Goal: Task Accomplishment & Management: Manage account settings

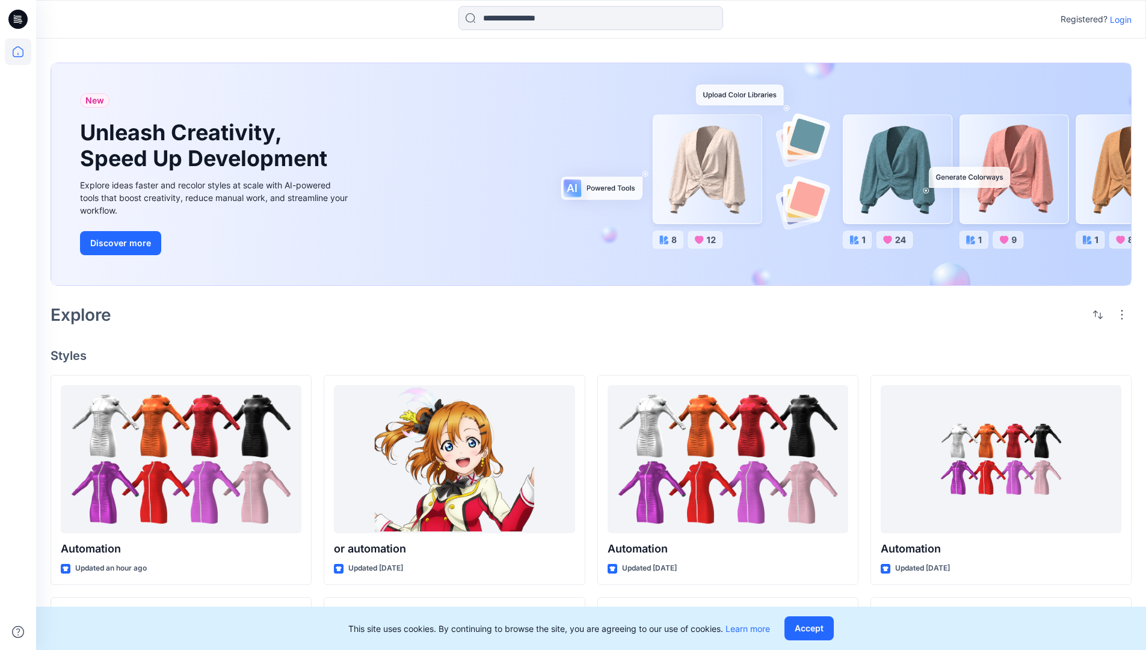
click at [1118, 19] on p "Login" at bounding box center [1121, 19] width 22 height 13
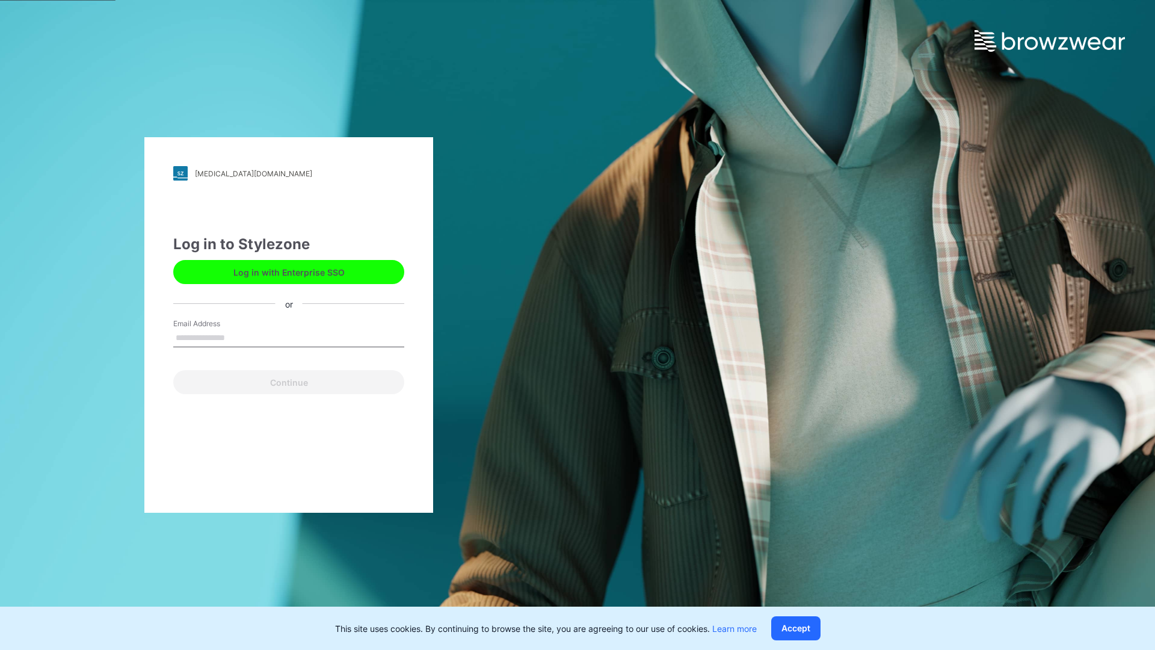
click at [238, 337] on input "Email Address" at bounding box center [288, 338] width 231 height 18
type input "**********"
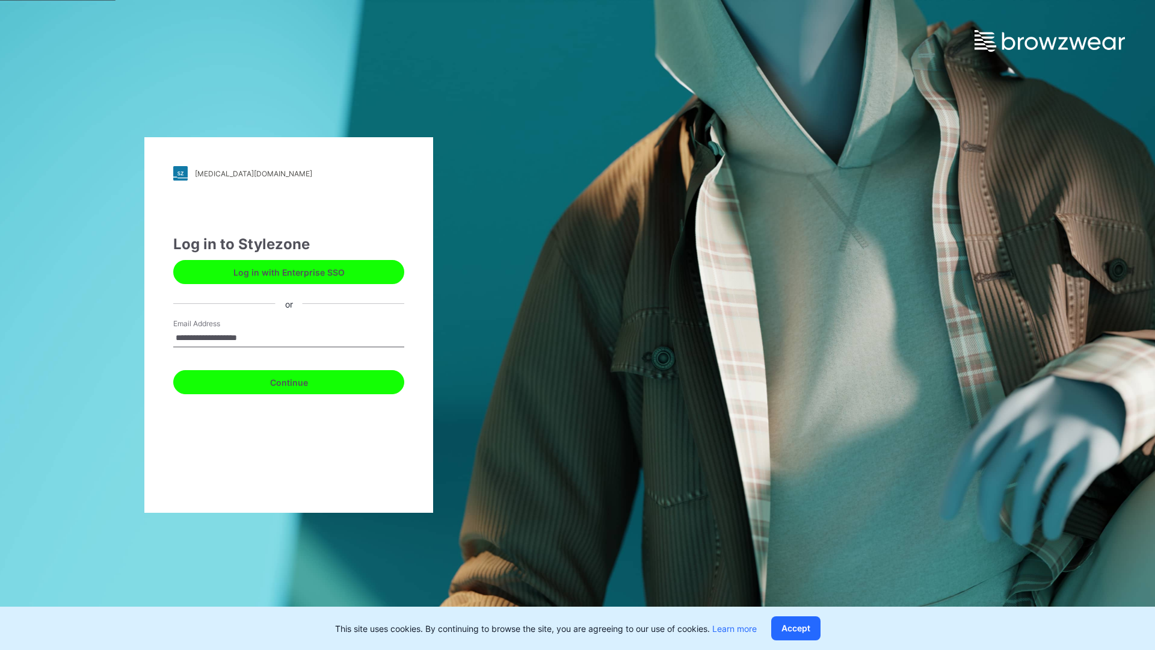
click at [302, 380] on button "Continue" at bounding box center [288, 382] width 231 height 24
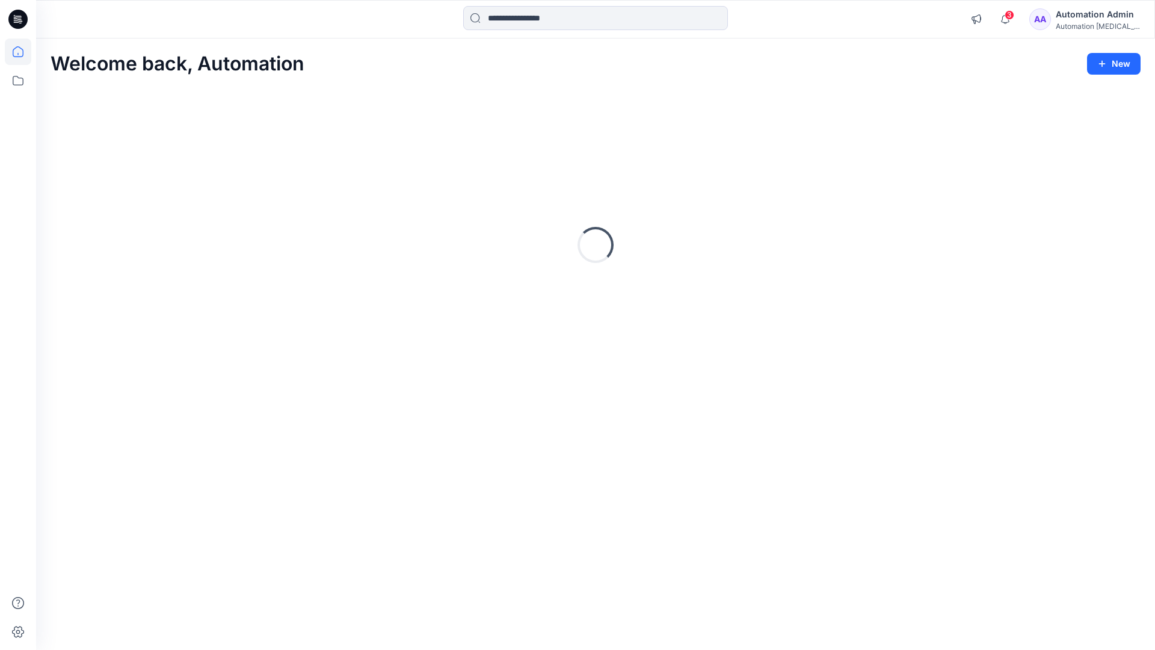
click at [23, 52] on icon at bounding box center [18, 51] width 11 height 11
click at [19, 636] on icon at bounding box center [18, 631] width 12 height 11
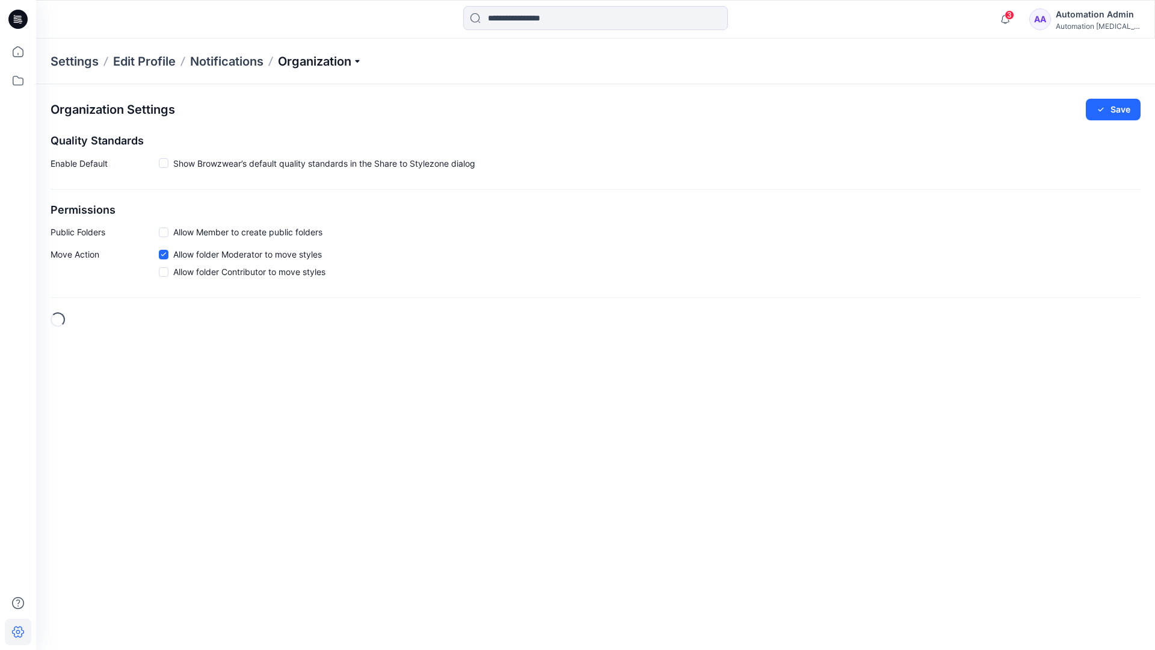
click at [351, 60] on p "Organization" at bounding box center [320, 61] width 84 height 17
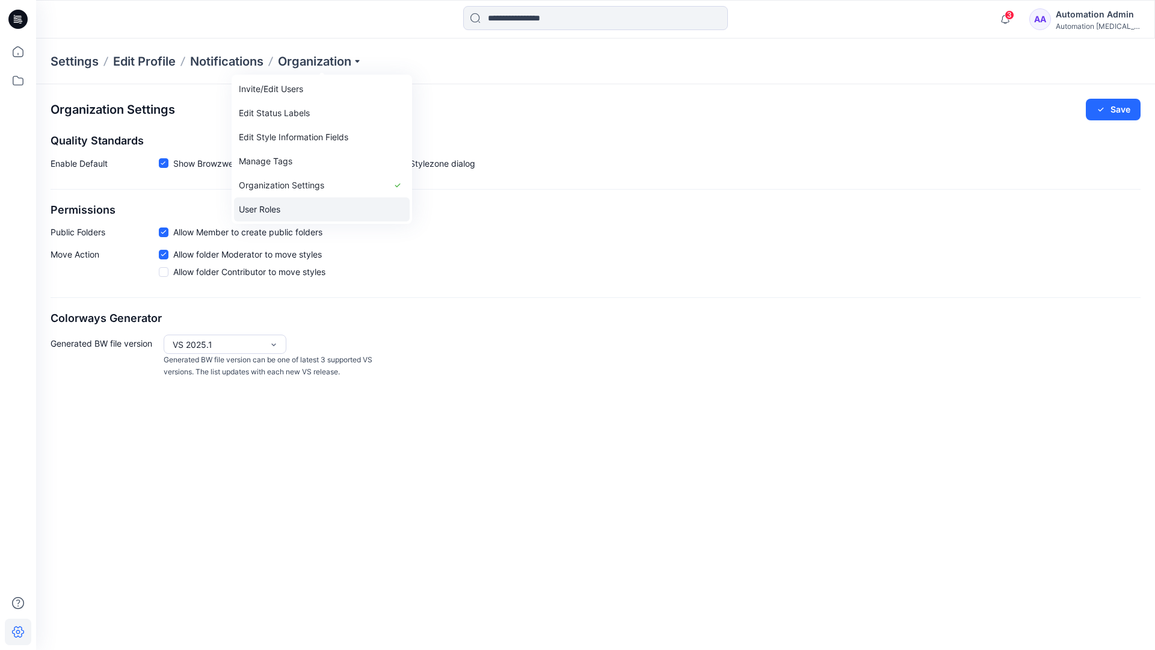
click at [293, 208] on link "User Roles" at bounding box center [322, 209] width 176 height 24
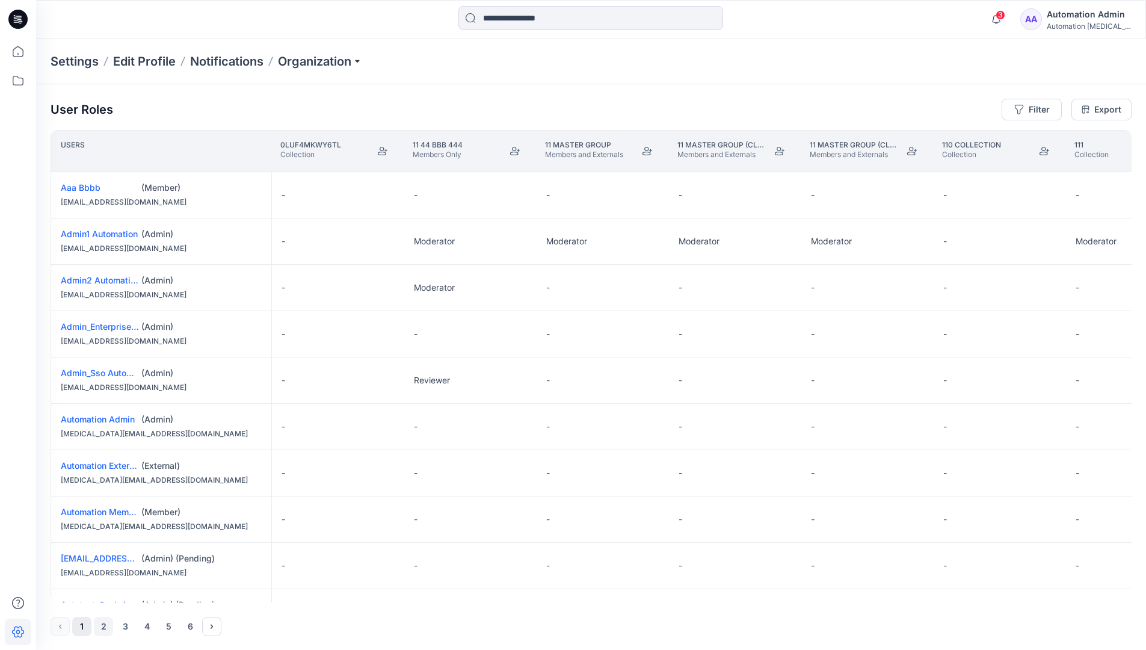
click at [105, 627] on button "2" at bounding box center [103, 626] width 19 height 19
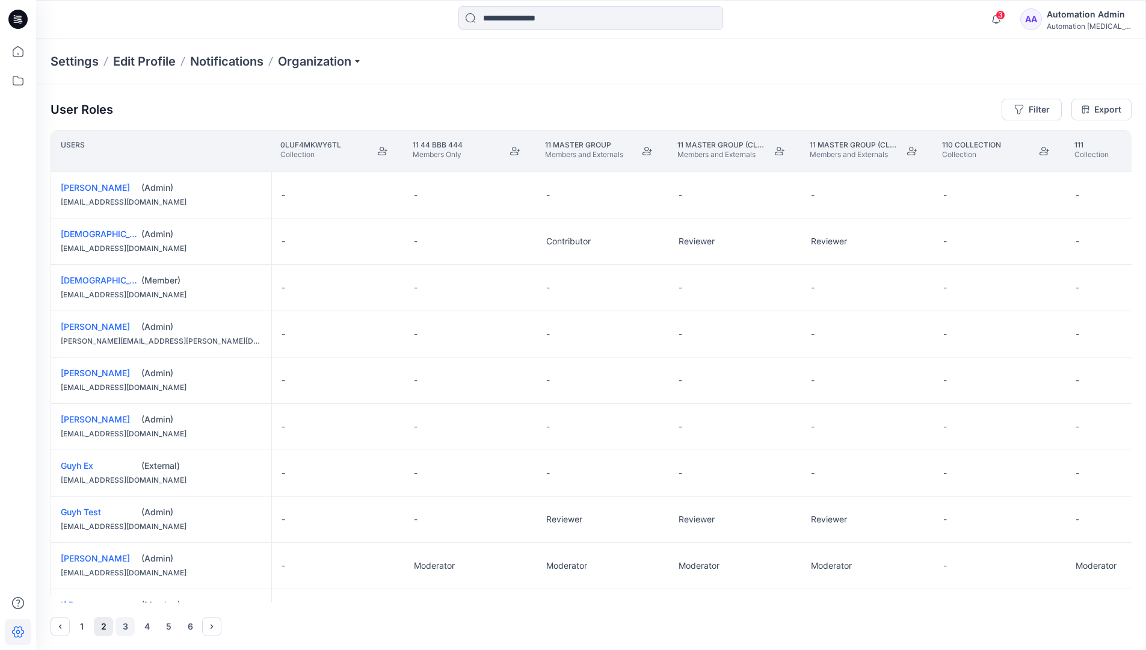
click at [126, 626] on button "3" at bounding box center [125, 626] width 19 height 19
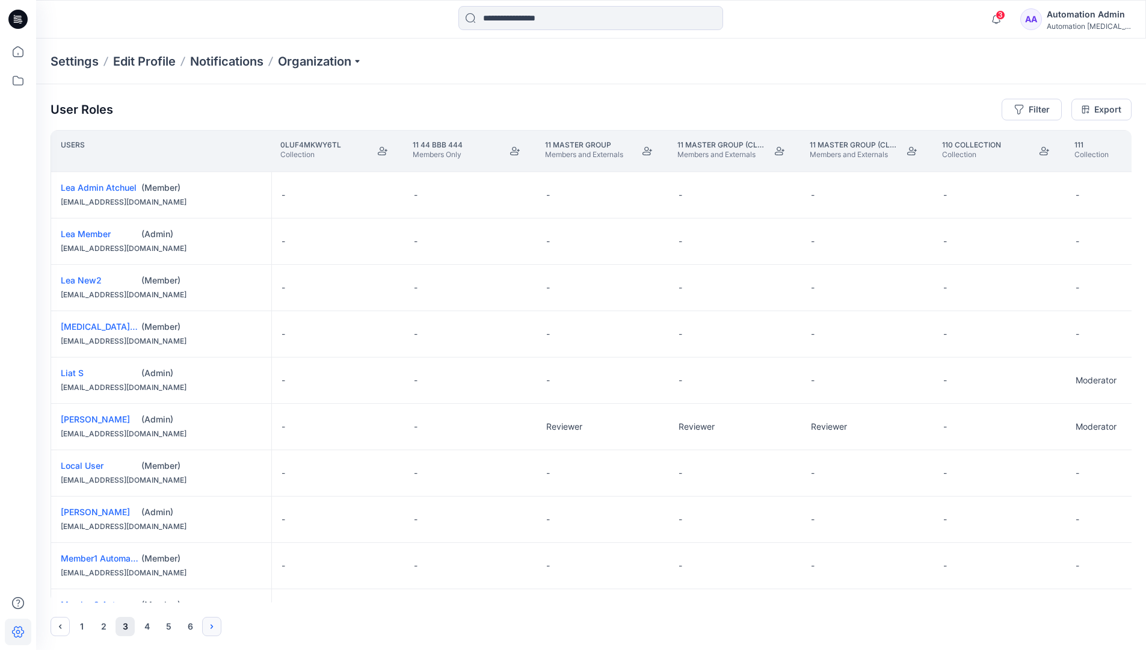
click at [212, 626] on icon "Next" at bounding box center [212, 626] width 2 height 4
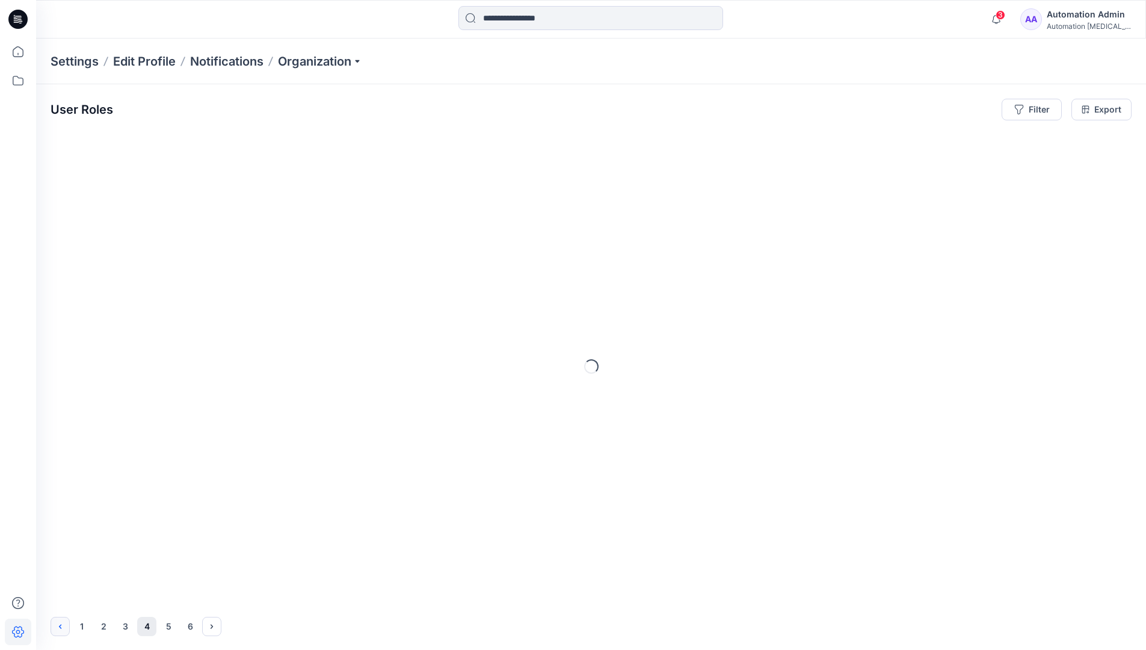
click at [61, 624] on icon "Previous" at bounding box center [60, 626] width 10 height 10
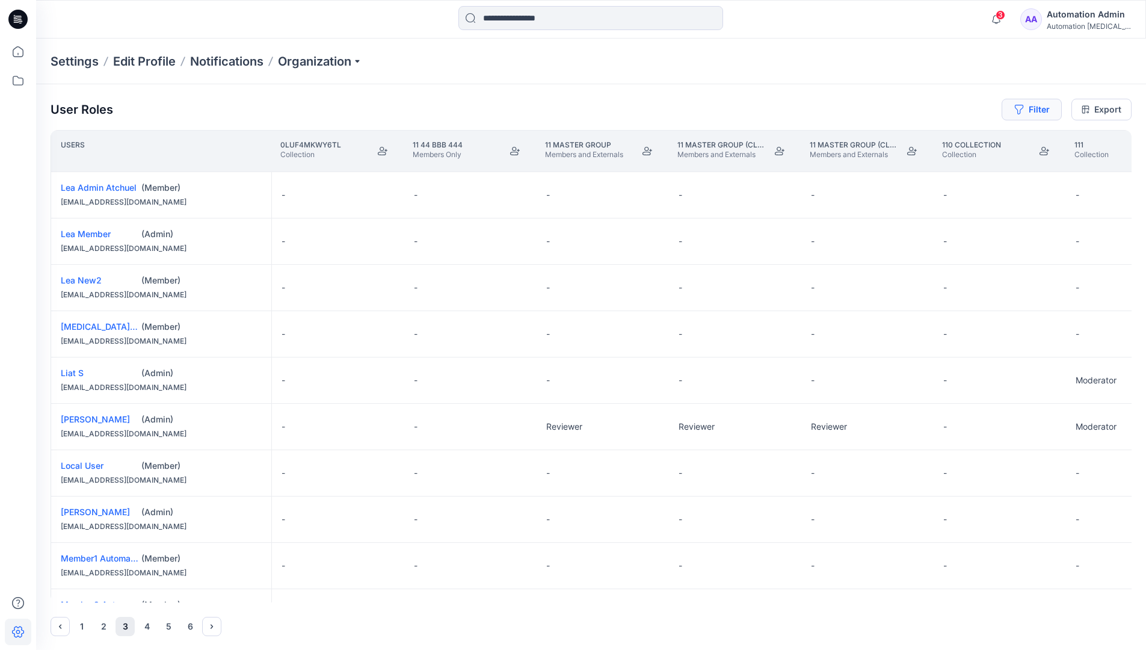
click at [1037, 112] on button "Filter" at bounding box center [1032, 110] width 60 height 22
click at [963, 142] on div at bounding box center [988, 141] width 124 height 15
click at [976, 140] on div at bounding box center [988, 141] width 124 height 15
type input "****"
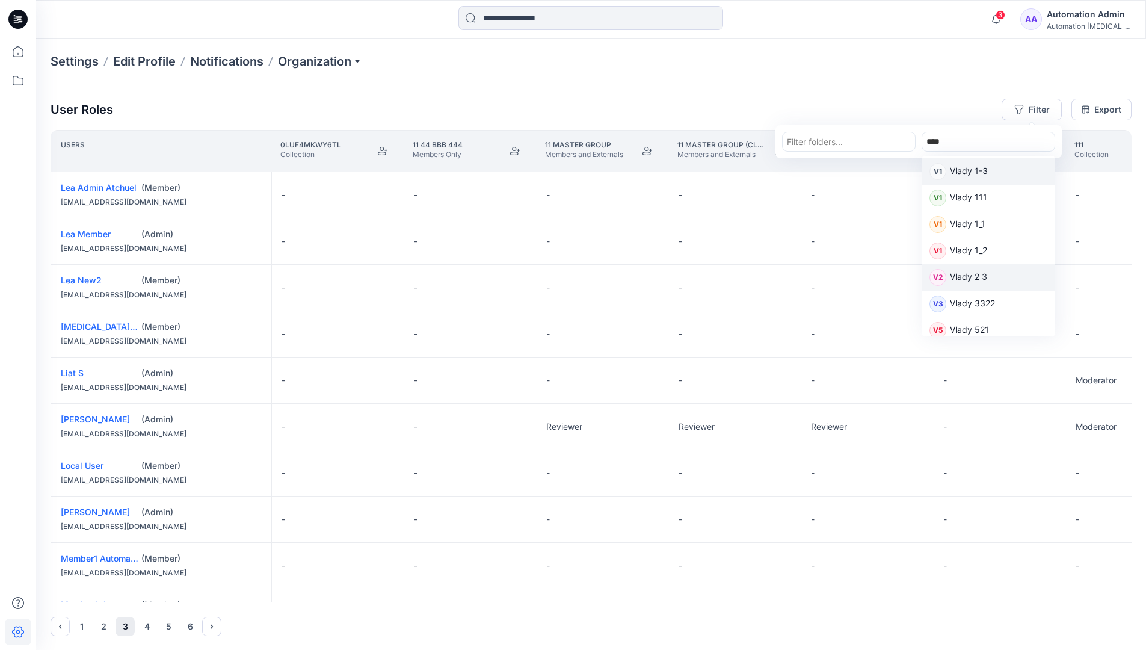
click at [975, 276] on p "Vlady 2 3" at bounding box center [968, 278] width 37 height 16
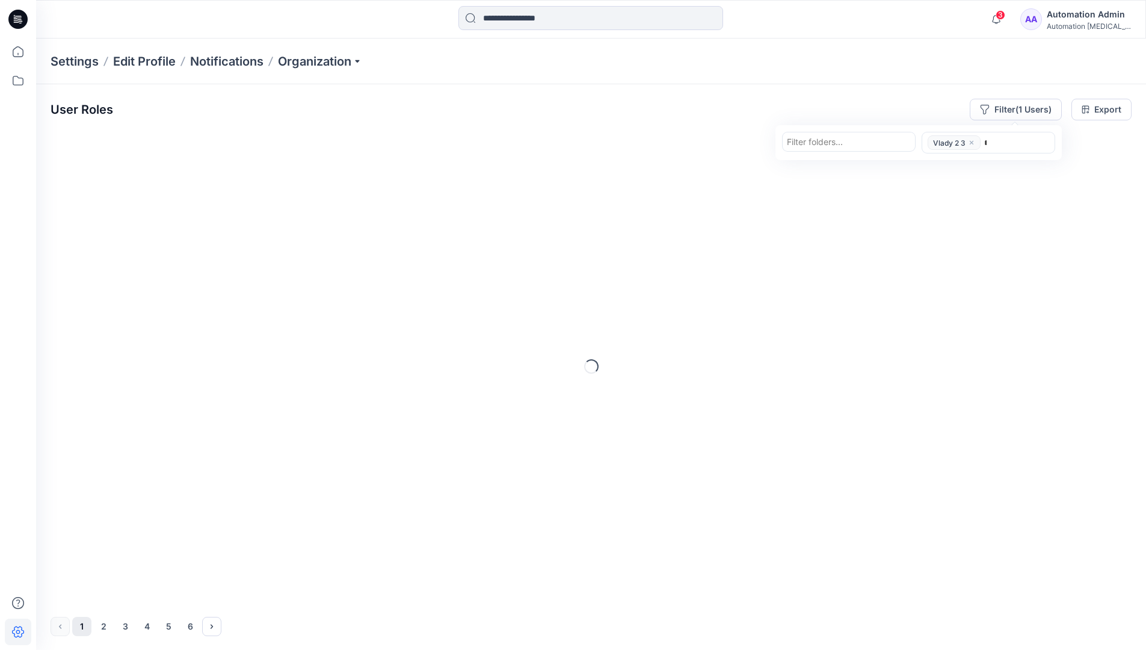
type input "****"
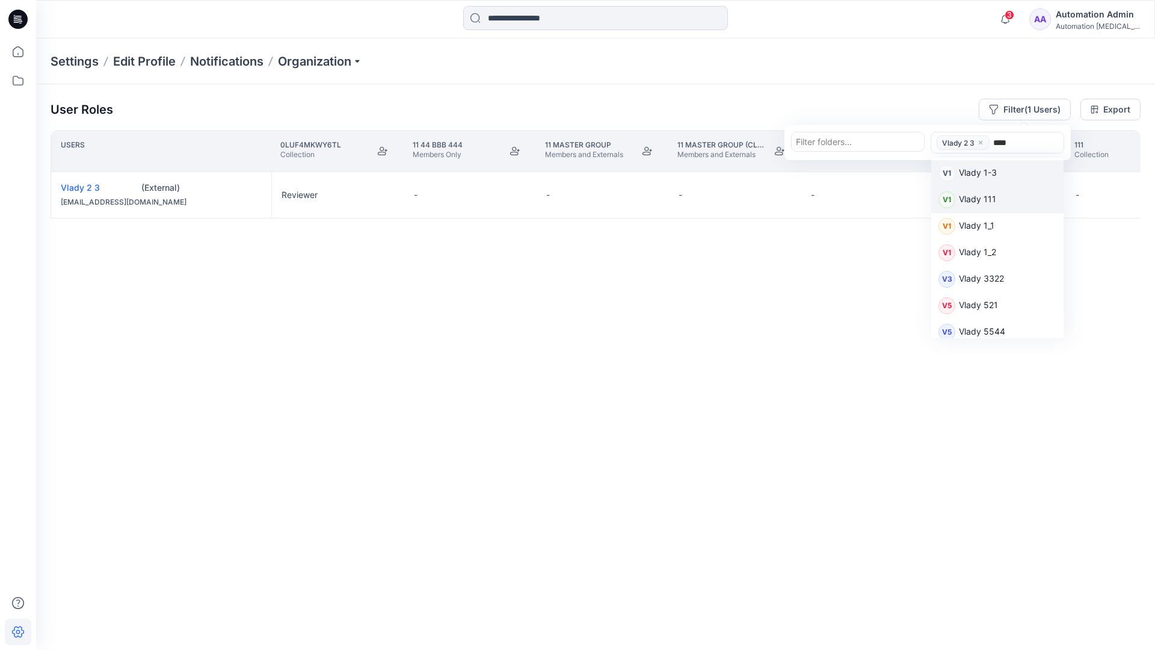
click at [985, 199] on p "Vlady 111" at bounding box center [977, 201] width 37 height 16
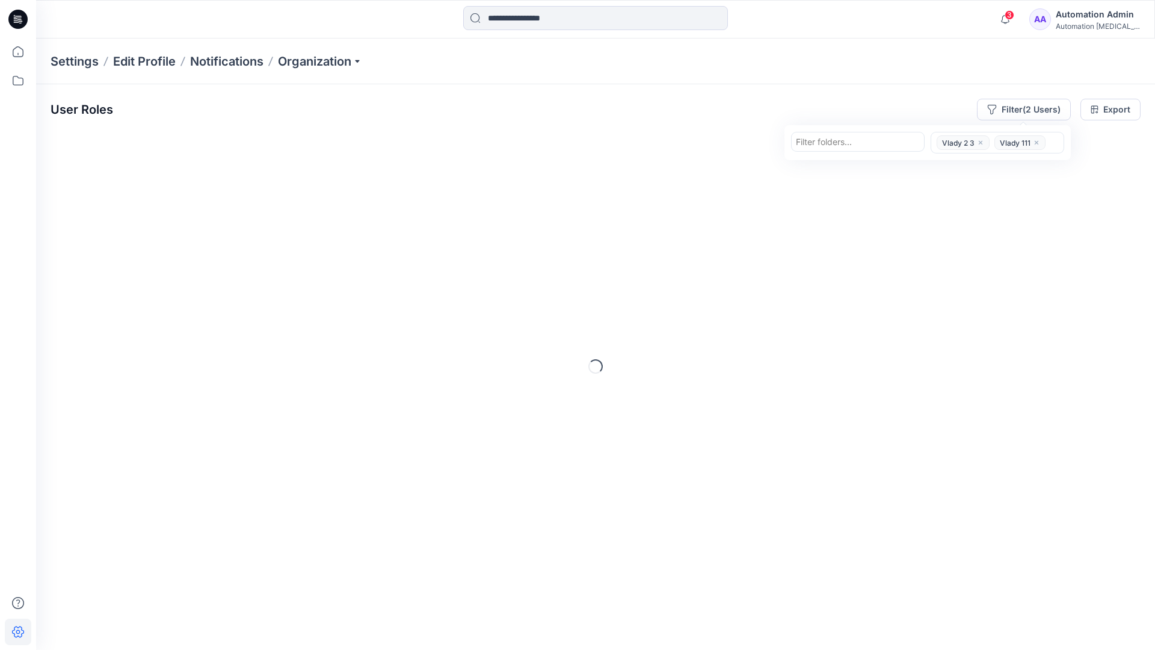
click at [868, 143] on div at bounding box center [858, 141] width 124 height 15
type input "*********"
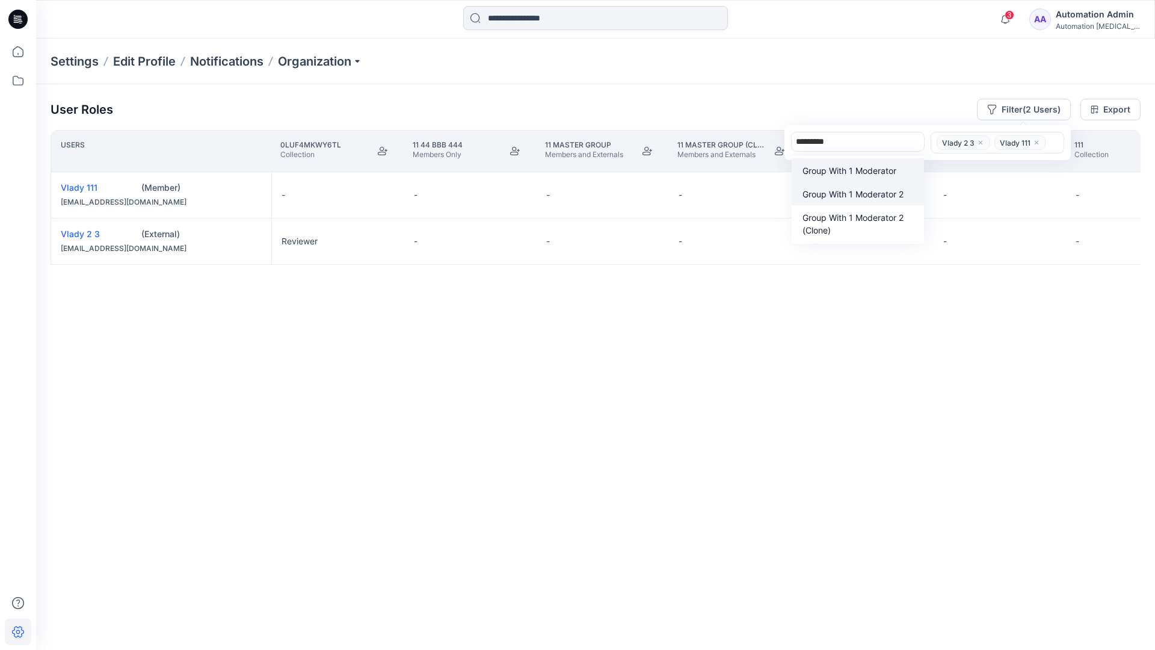
click at [857, 188] on p "Group With 1 Moderator 2" at bounding box center [853, 194] width 101 height 13
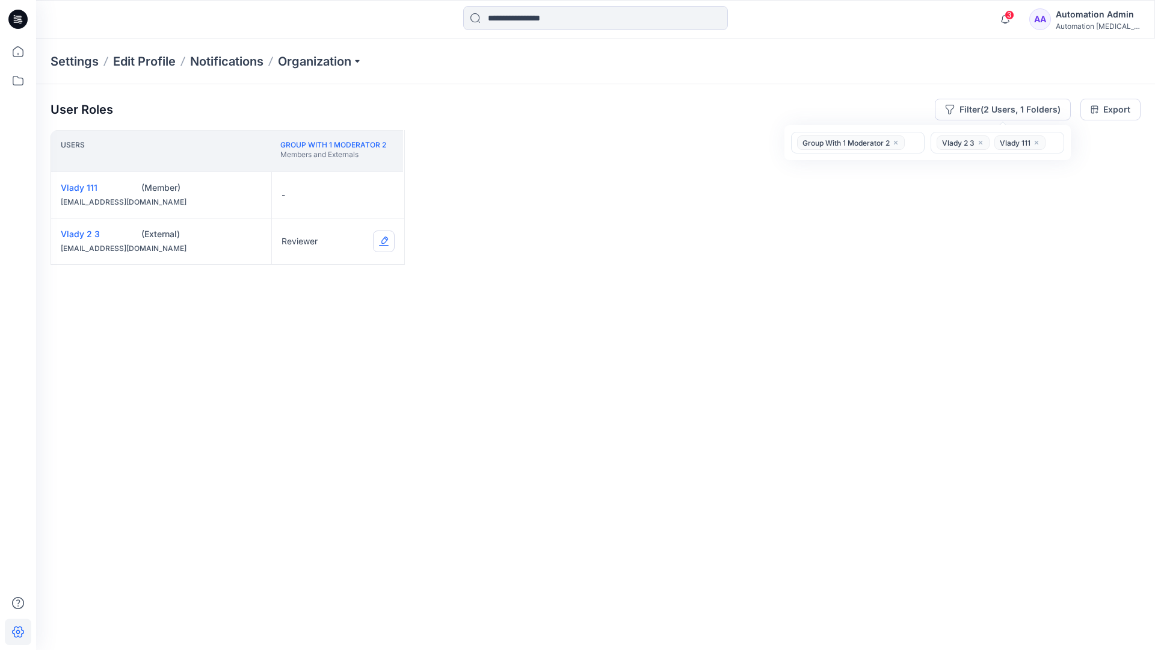
click at [383, 242] on button "Edit Role" at bounding box center [384, 241] width 22 height 22
click at [324, 314] on button "Contributor" at bounding box center [327, 314] width 130 height 22
click at [383, 194] on button "Edit Role" at bounding box center [384, 195] width 22 height 22
click at [303, 279] on button "Moderator" at bounding box center [327, 289] width 130 height 22
click at [383, 240] on button "Edit Role" at bounding box center [384, 241] width 22 height 22
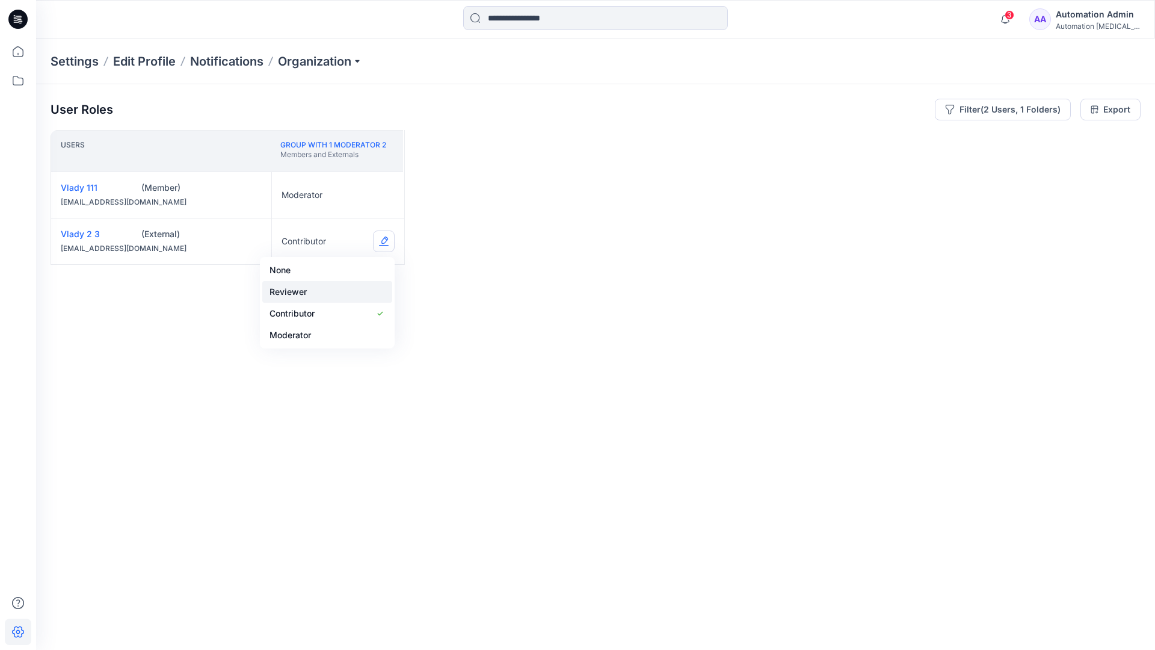
click at [324, 292] on button "Reviewer" at bounding box center [327, 292] width 130 height 22
click at [384, 194] on button "Edit Role" at bounding box center [384, 195] width 22 height 22
click at [316, 222] on button "None" at bounding box center [327, 224] width 130 height 22
click at [896, 140] on icon "close" at bounding box center [895, 142] width 7 height 7
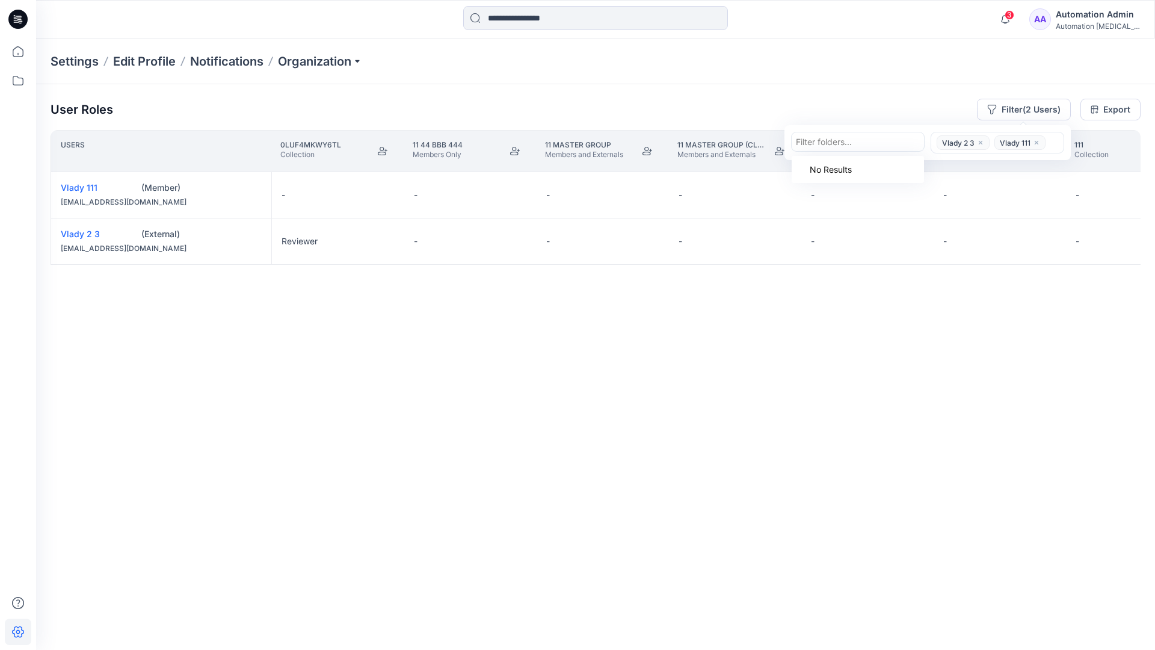
click at [979, 141] on icon "close" at bounding box center [981, 143] width 4 height 4
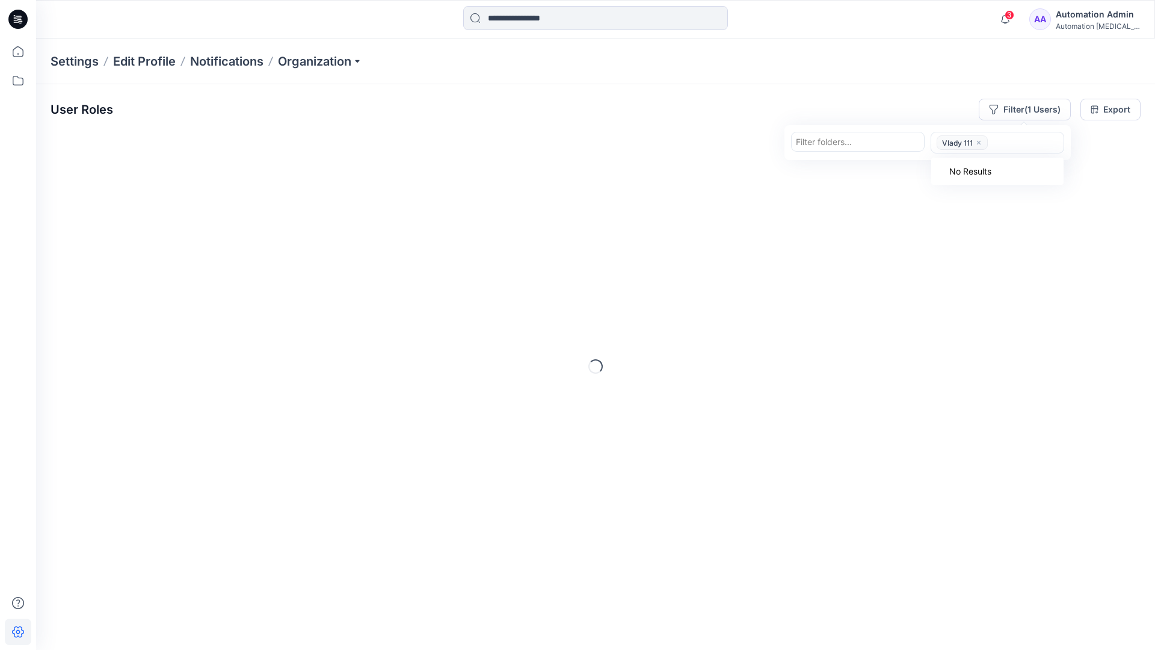
click at [978, 144] on icon "close" at bounding box center [978, 142] width 7 height 7
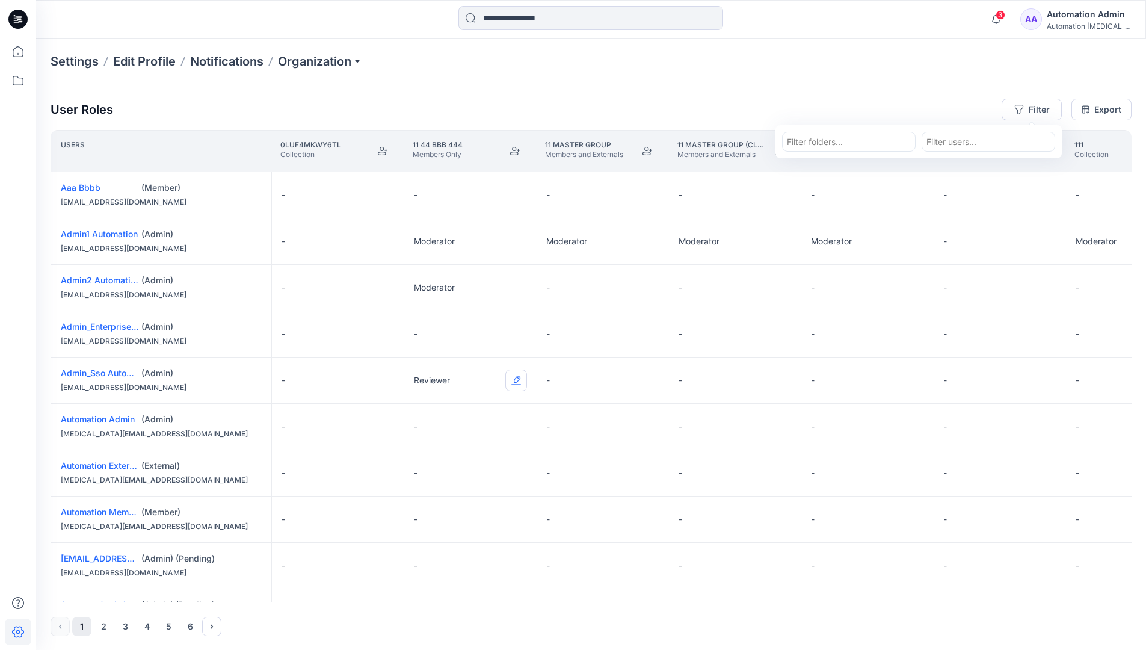
click at [517, 381] on button "Edit Role" at bounding box center [516, 380] width 22 height 22
click at [471, 434] on button "Reviewer" at bounding box center [460, 431] width 130 height 22
click at [1077, 23] on div "Automation [MEDICAL_DATA]..." at bounding box center [1089, 26] width 84 height 9
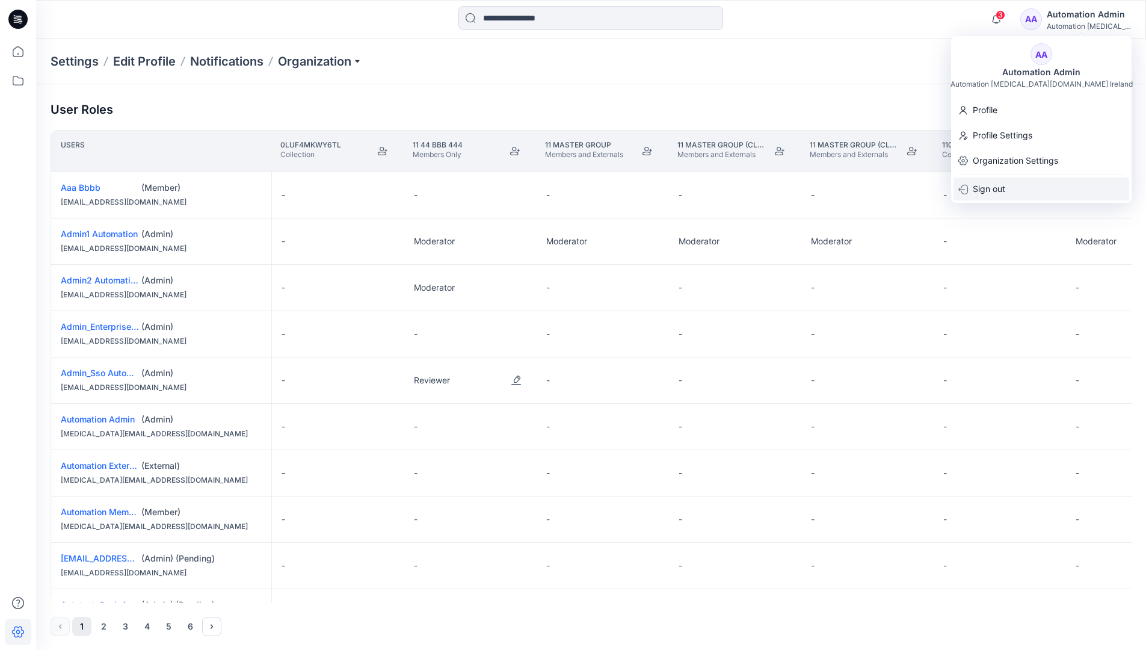
click at [1022, 180] on div "Sign out" at bounding box center [1042, 188] width 176 height 23
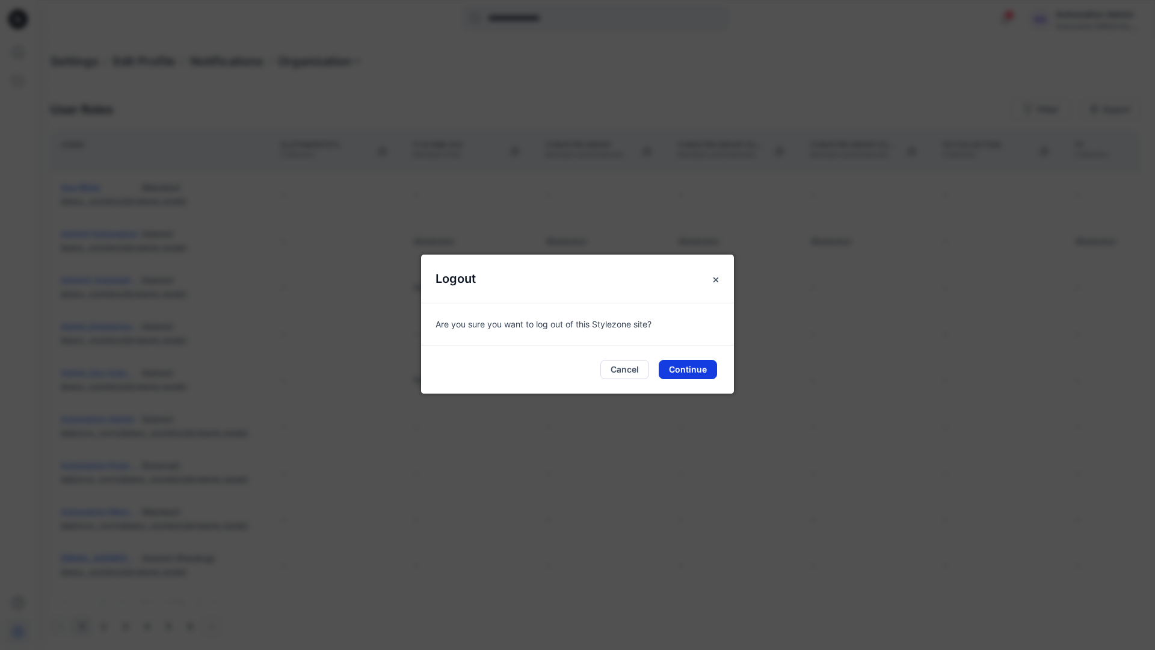
click at [699, 367] on button "Continue" at bounding box center [688, 369] width 58 height 19
